Goal: Contribute content

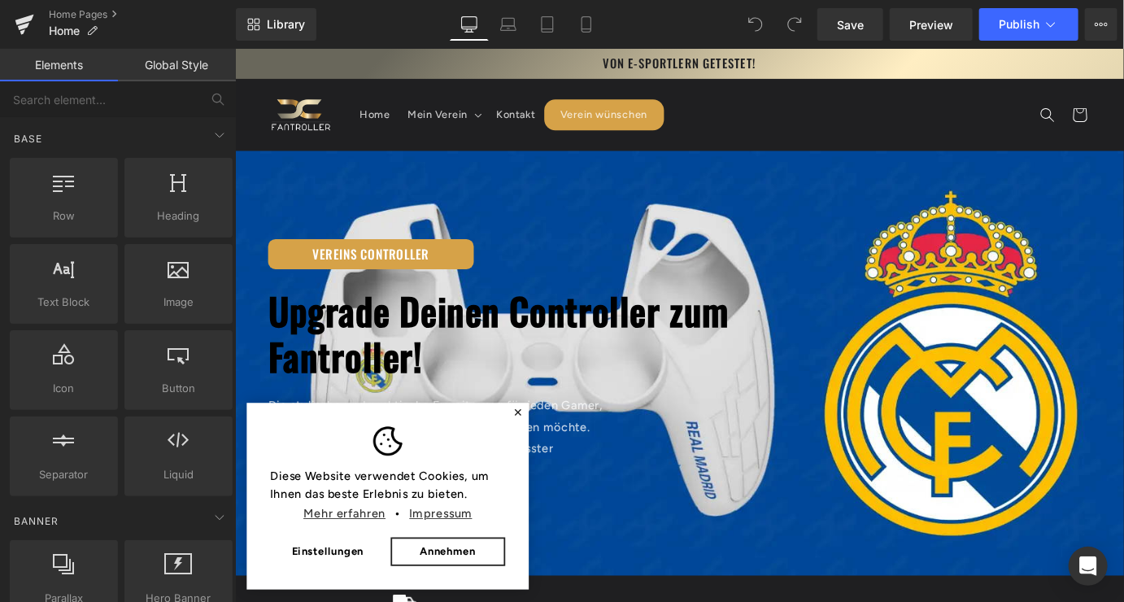
click at [465, 601] on link "Annehmen" at bounding box center [470, 605] width 127 height 33
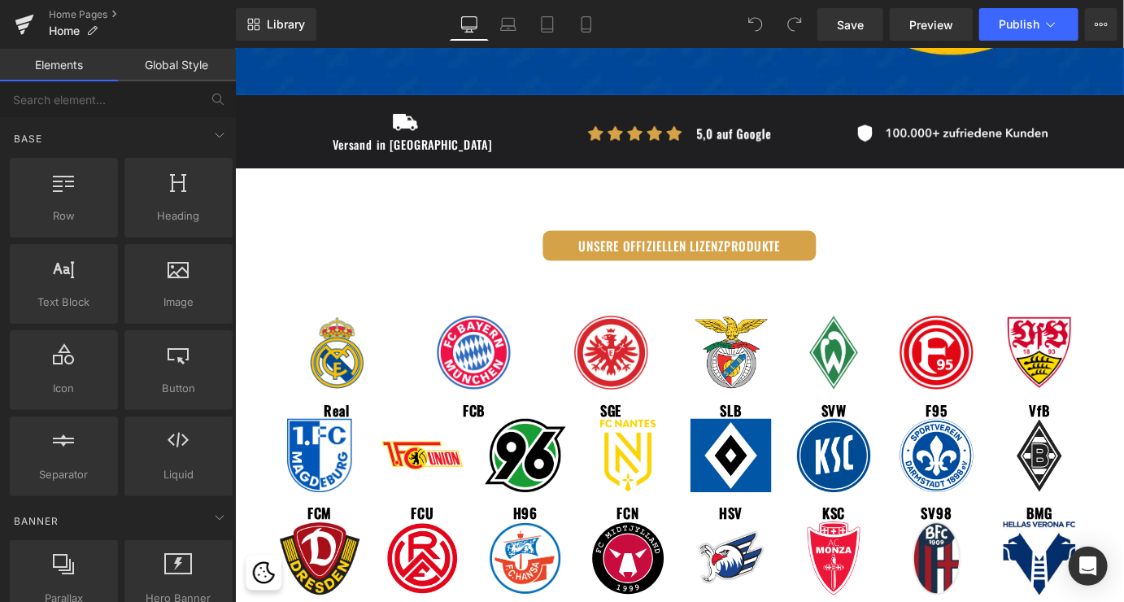
scroll to position [819, 0]
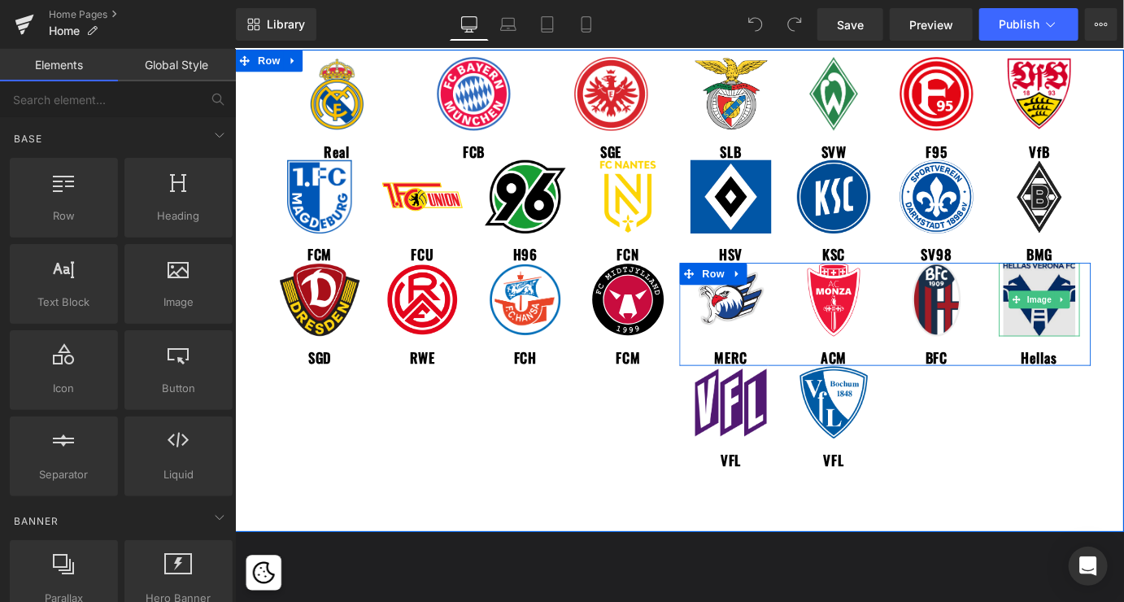
click at [1124, 362] on img at bounding box center [1125, 325] width 80 height 81
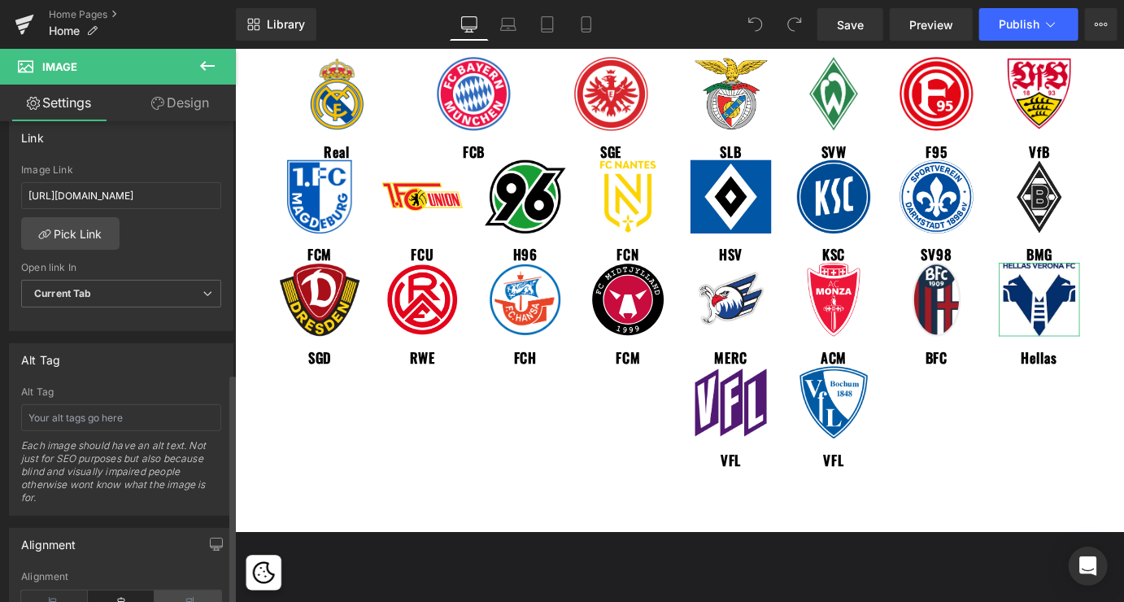
scroll to position [576, 0]
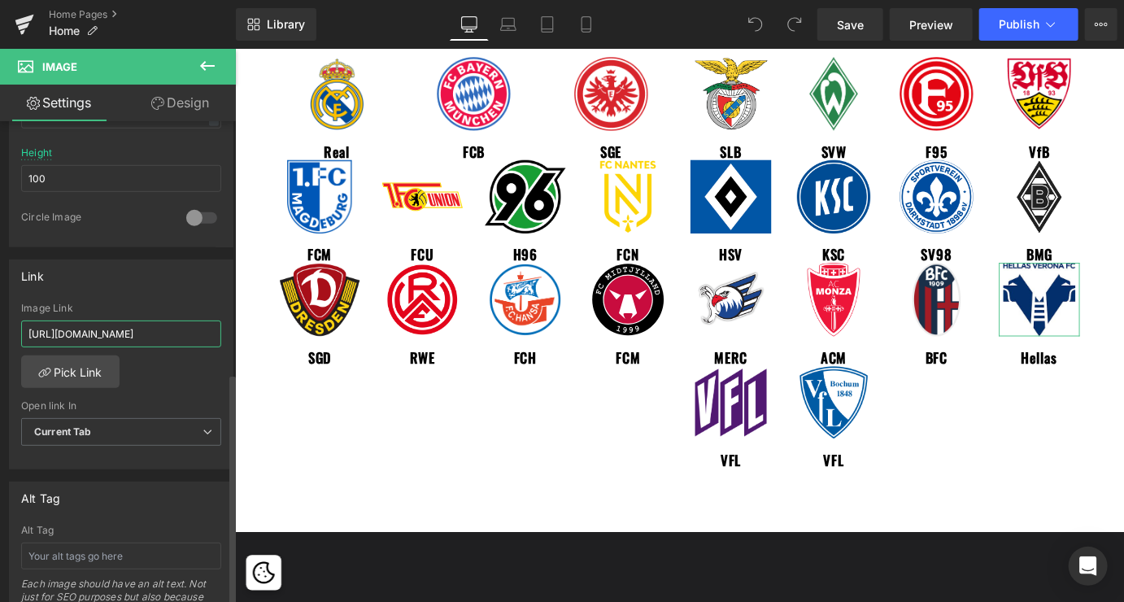
click at [143, 324] on input "[URL][DOMAIN_NAME]" at bounding box center [121, 334] width 200 height 27
click at [833, 23] on link "Save" at bounding box center [851, 24] width 66 height 33
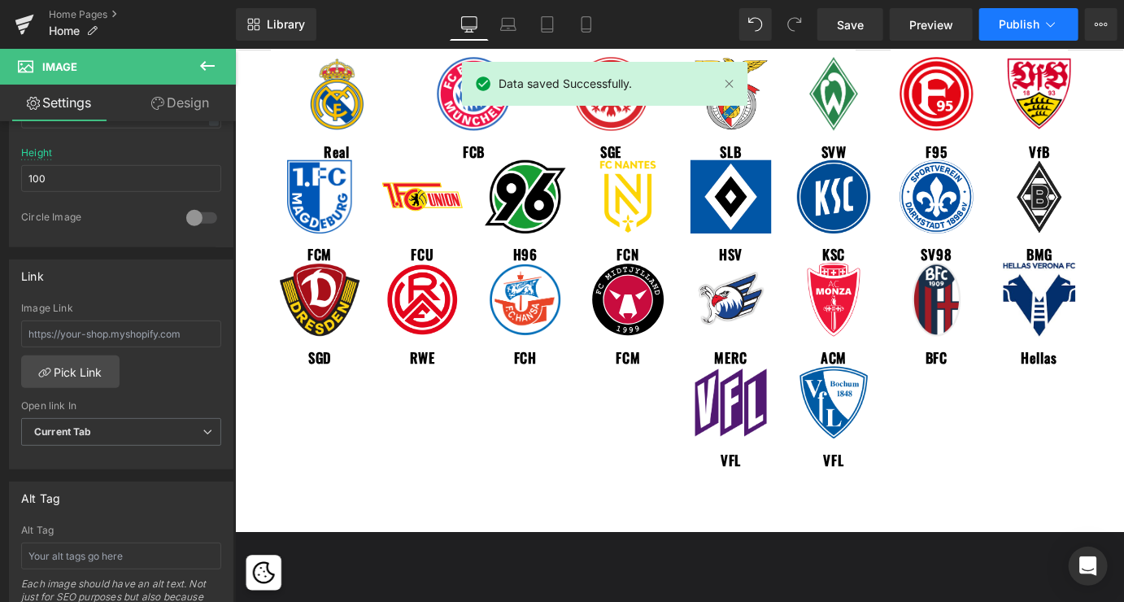
click at [1024, 19] on span "Publish" at bounding box center [1019, 24] width 41 height 13
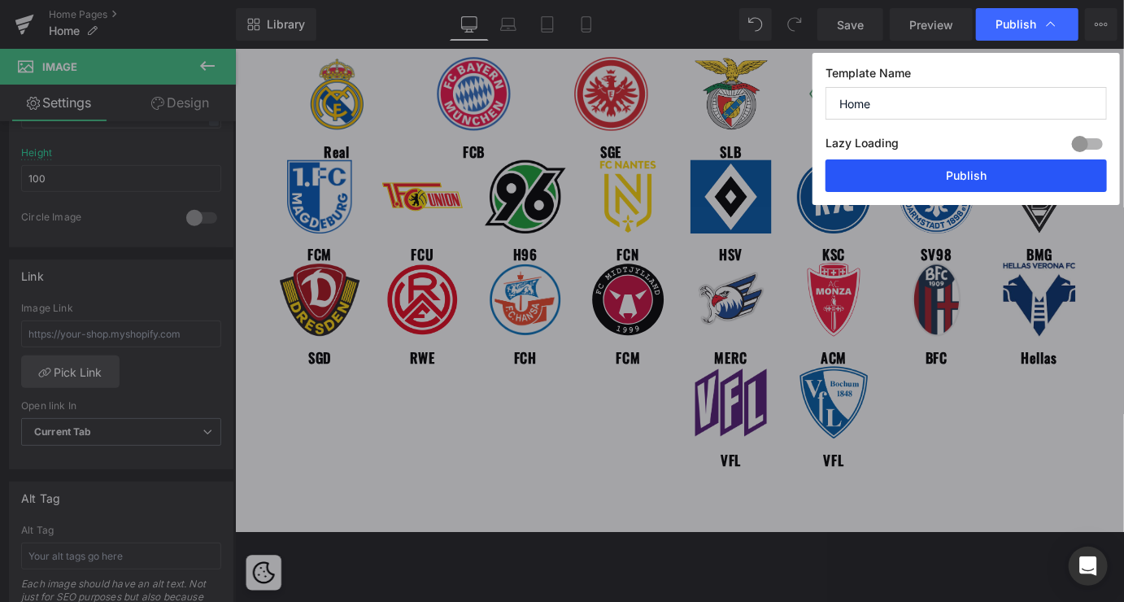
click at [932, 171] on button "Publish" at bounding box center [967, 175] width 282 height 33
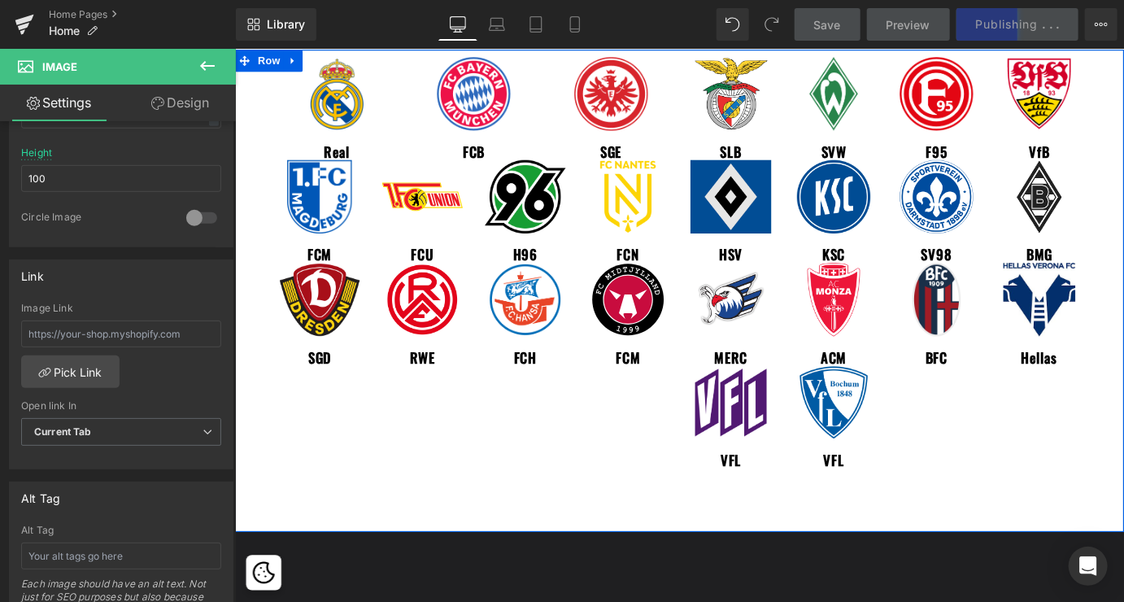
drag, startPoint x: 803, startPoint y: 224, endPoint x: 744, endPoint y: 263, distance: 70.4
